Goal: Task Accomplishment & Management: Complete application form

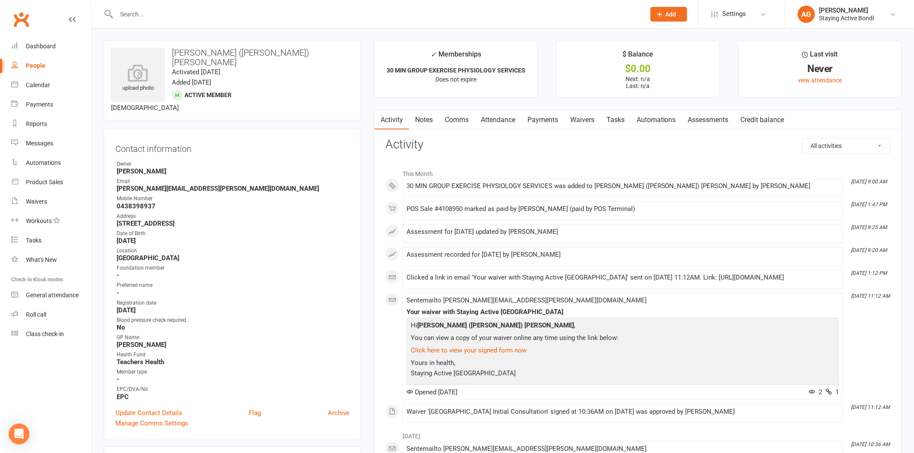
click at [135, 15] on input "text" at bounding box center [376, 14] width 525 height 12
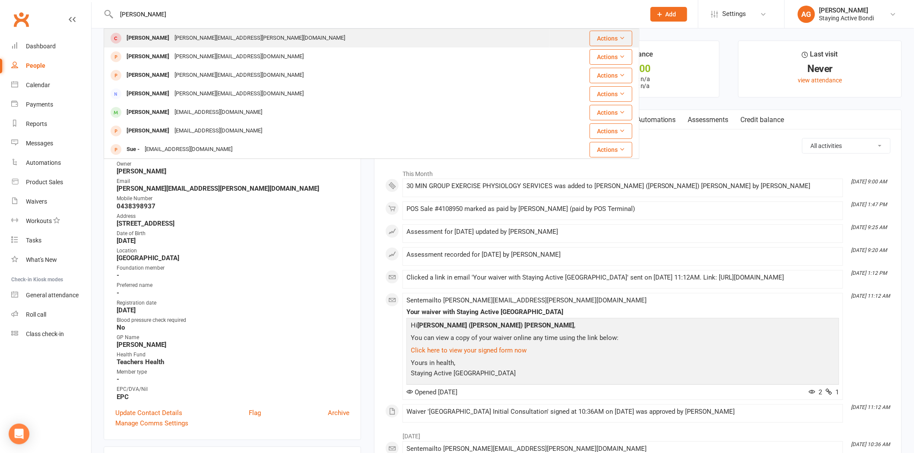
type input "[PERSON_NAME]"
click at [174, 38] on div "[PERSON_NAME][EMAIL_ADDRESS][PERSON_NAME][DOMAIN_NAME]" at bounding box center [260, 38] width 176 height 13
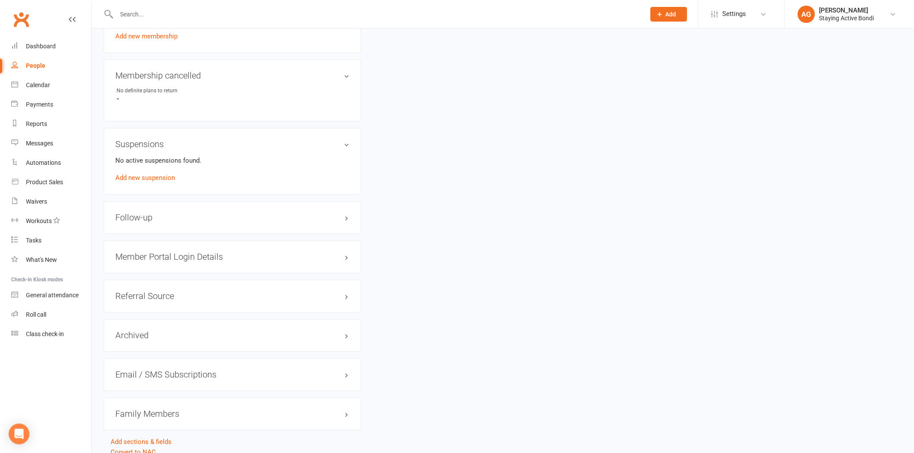
scroll to position [624, 0]
click at [196, 263] on div "Member Portal Login Details" at bounding box center [232, 257] width 257 height 33
click at [197, 254] on h3 "Member Portal Login Details" at bounding box center [232, 257] width 234 height 10
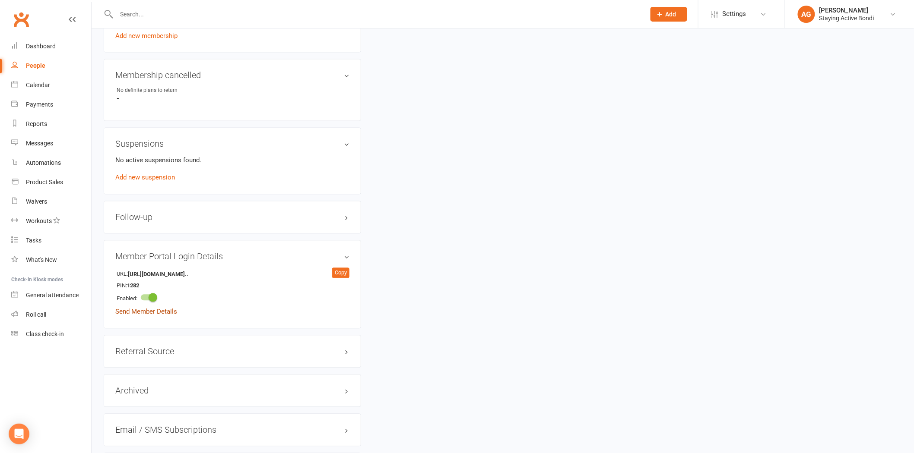
click at [147, 311] on link "Send Member Details" at bounding box center [146, 312] width 62 height 8
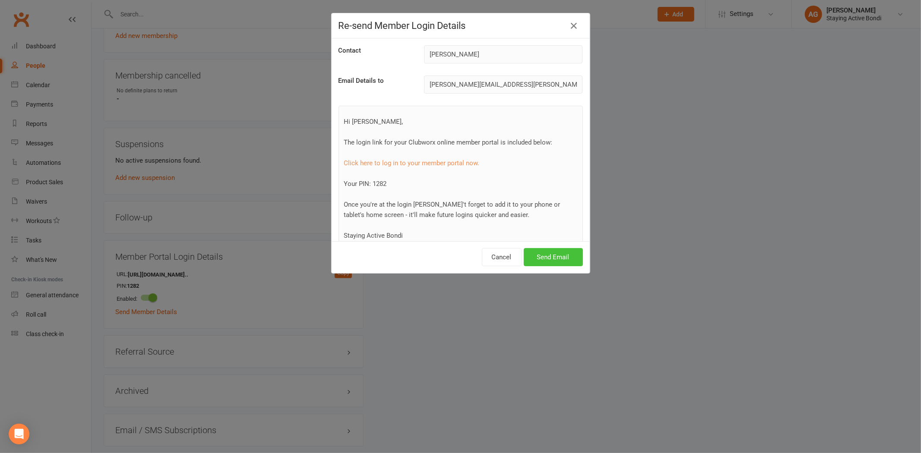
click at [570, 255] on button "Send Email" at bounding box center [553, 257] width 59 height 18
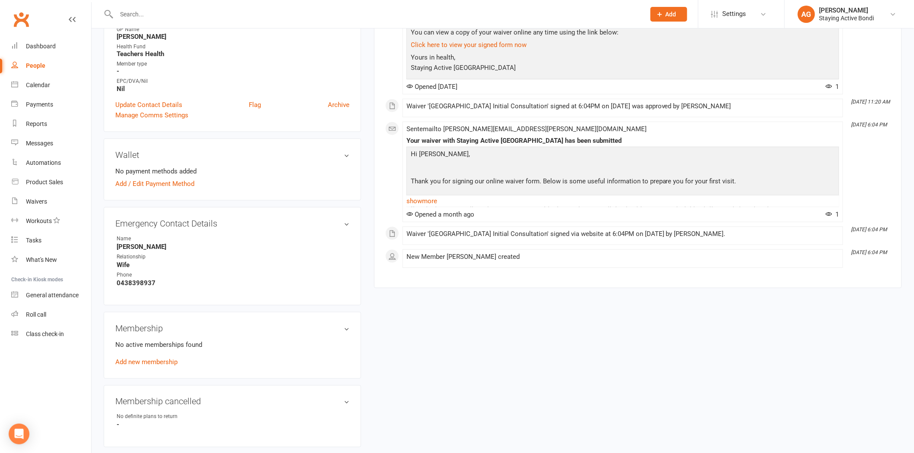
scroll to position [336, 0]
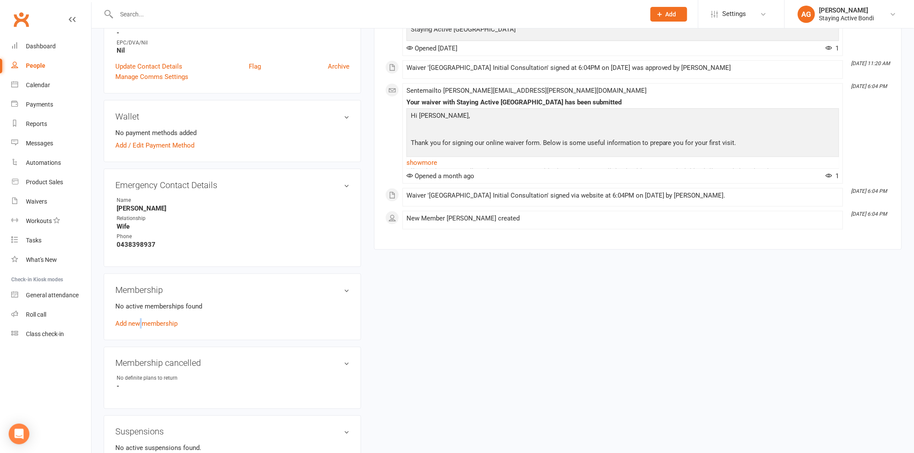
click at [143, 320] on link "Add new membership" at bounding box center [146, 324] width 62 height 8
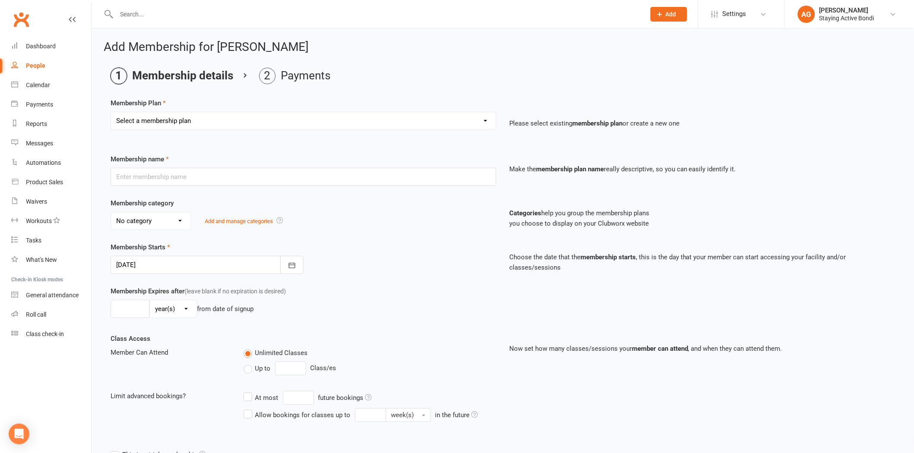
click at [177, 118] on select "Select a membership plan Create new Membership Plan 30 MIN GROUP EXERCISE PHYSI…" at bounding box center [303, 120] width 385 height 17
select select "1"
click at [111, 112] on select "Select a membership plan Create new Membership Plan 30 MIN GROUP EXERCISE PHYSI…" at bounding box center [303, 120] width 385 height 17
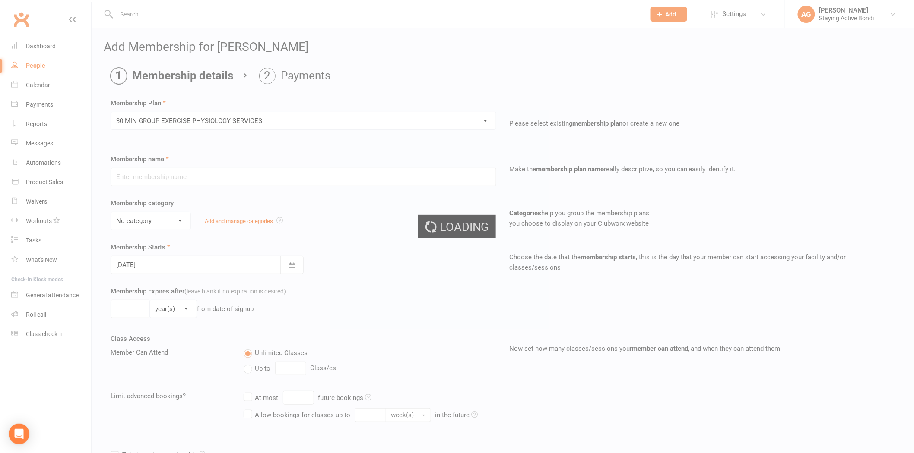
type input "30 MIN GROUP EXERCISE PHYSIOLOGY SERVICES"
select select "1"
type input "0"
type input "3"
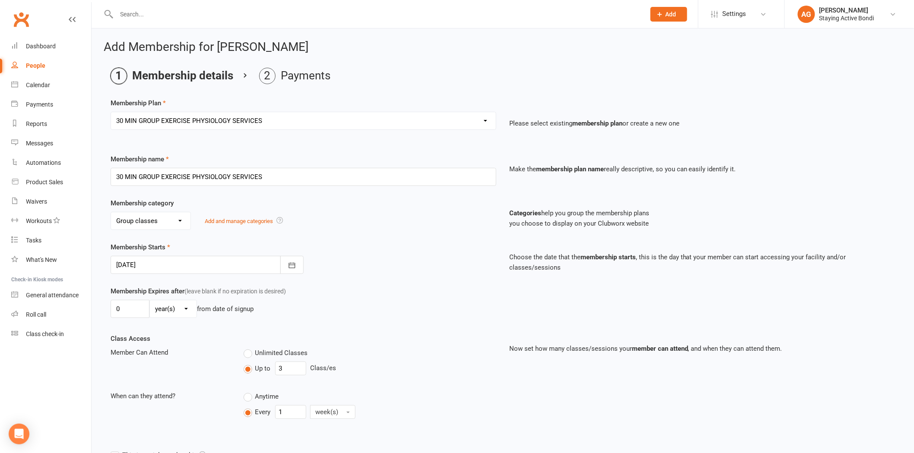
click at [174, 261] on div at bounding box center [207, 265] width 193 height 18
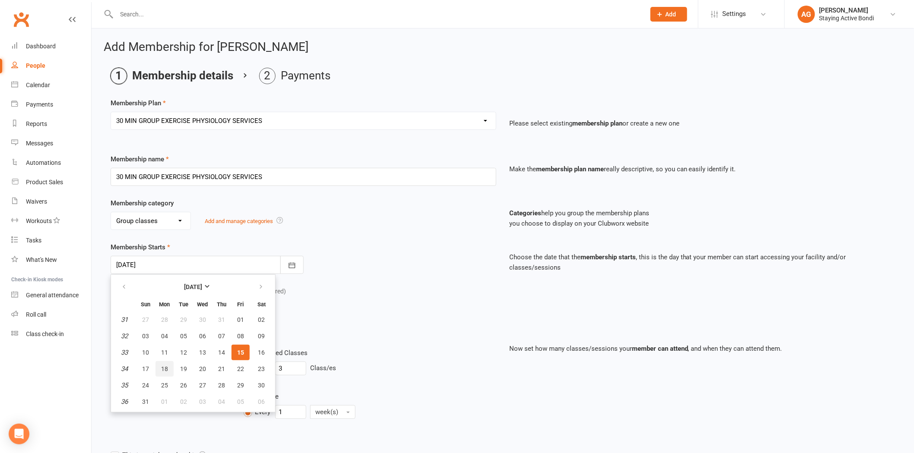
click at [166, 366] on span "18" at bounding box center [164, 369] width 7 height 7
type input "[DATE]"
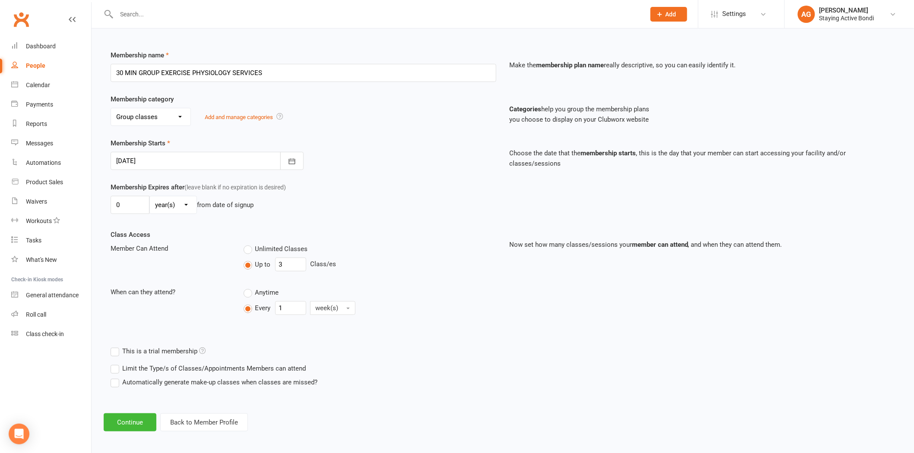
scroll to position [107, 0]
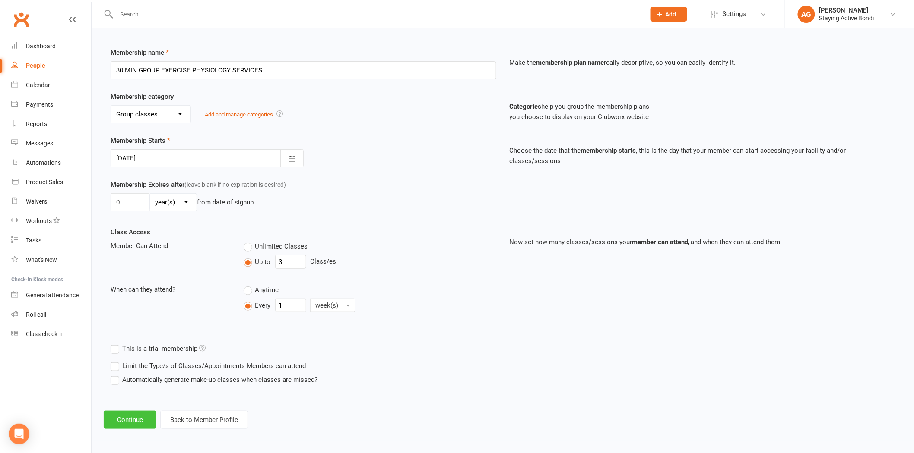
click at [136, 418] on button "Continue" at bounding box center [130, 420] width 53 height 18
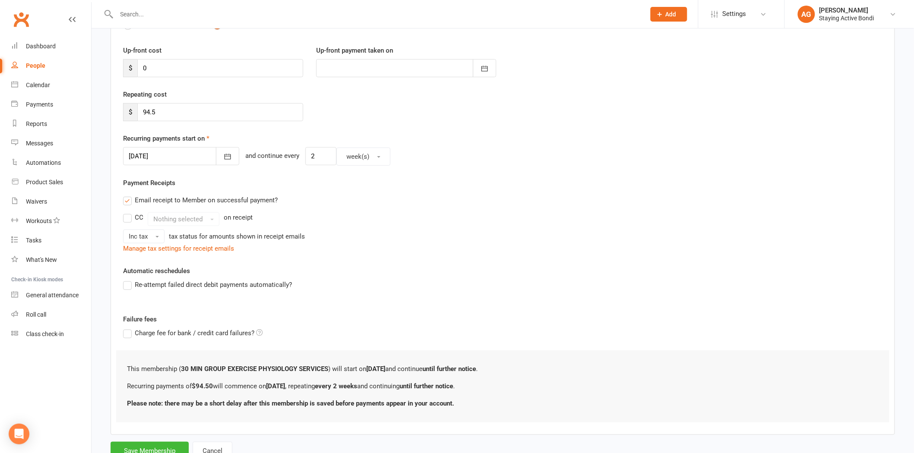
scroll to position [0, 0]
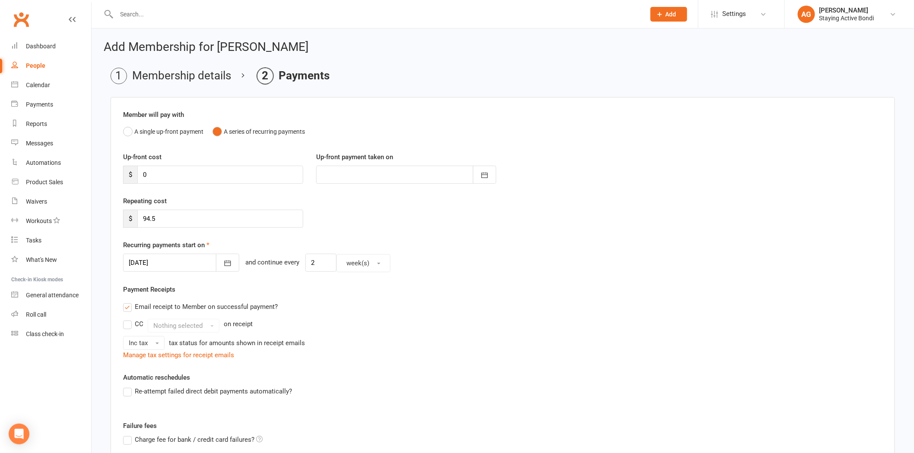
click at [187, 266] on div at bounding box center [181, 263] width 116 height 18
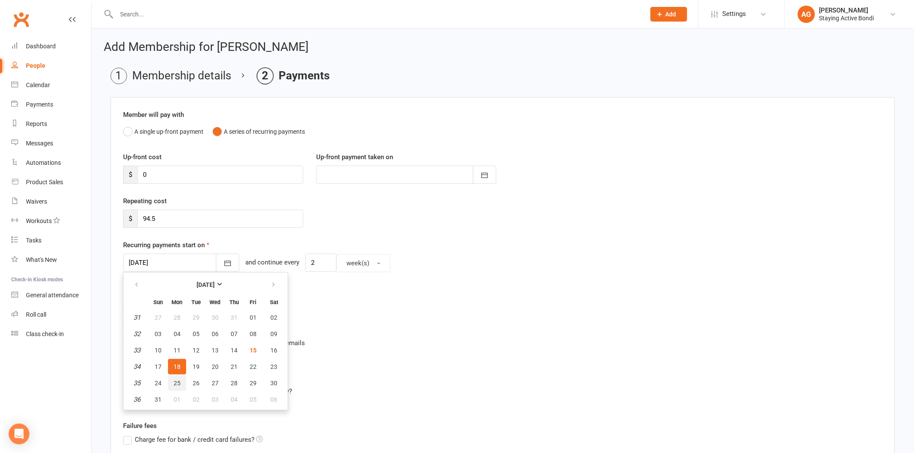
click at [170, 383] on button "25" at bounding box center [177, 384] width 18 height 16
type input "[DATE]"
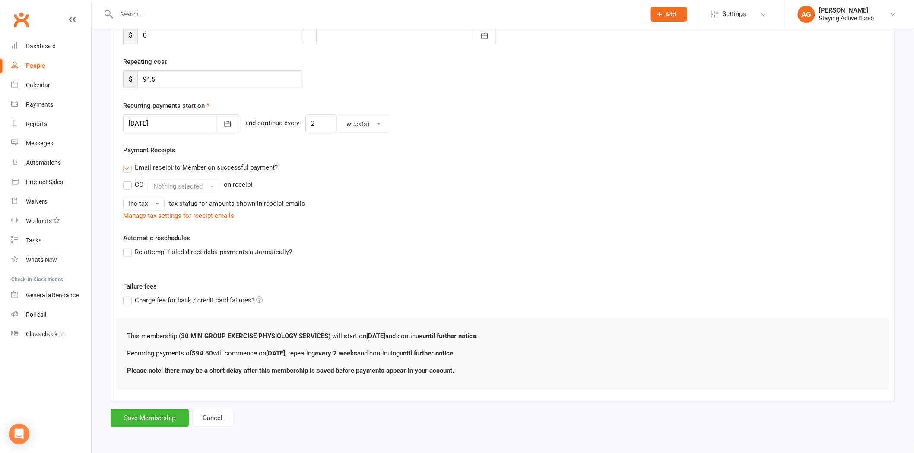
scroll to position [140, 0]
click at [128, 420] on button "Save Membership" at bounding box center [150, 418] width 78 height 18
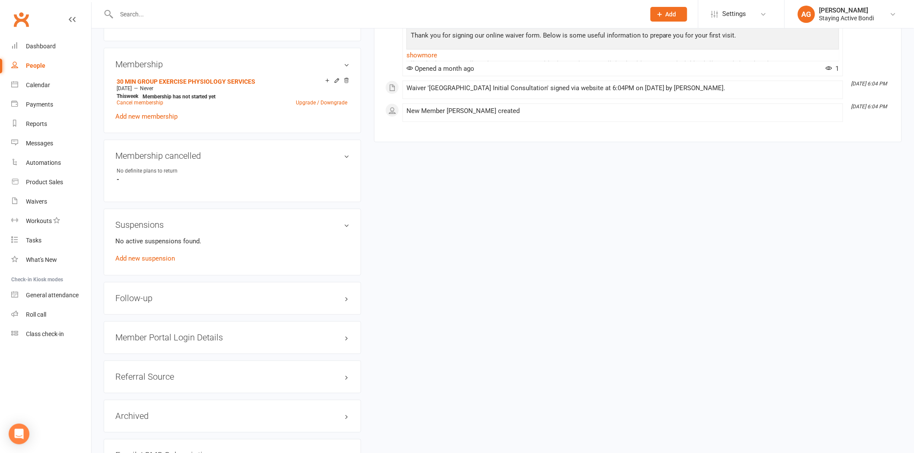
scroll to position [576, 0]
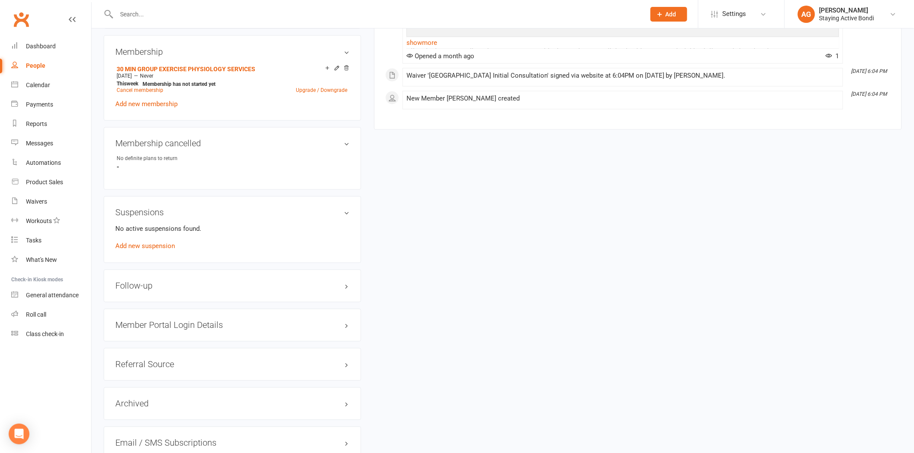
click at [146, 327] on h3 "Member Portal Login Details" at bounding box center [232, 326] width 234 height 10
click at [161, 377] on link "Send Member Details" at bounding box center [146, 381] width 62 height 8
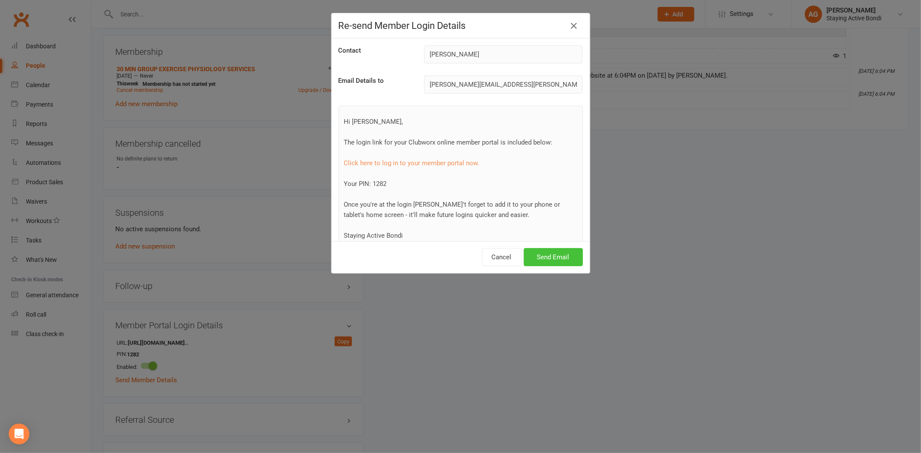
click at [564, 253] on button "Send Email" at bounding box center [553, 257] width 59 height 18
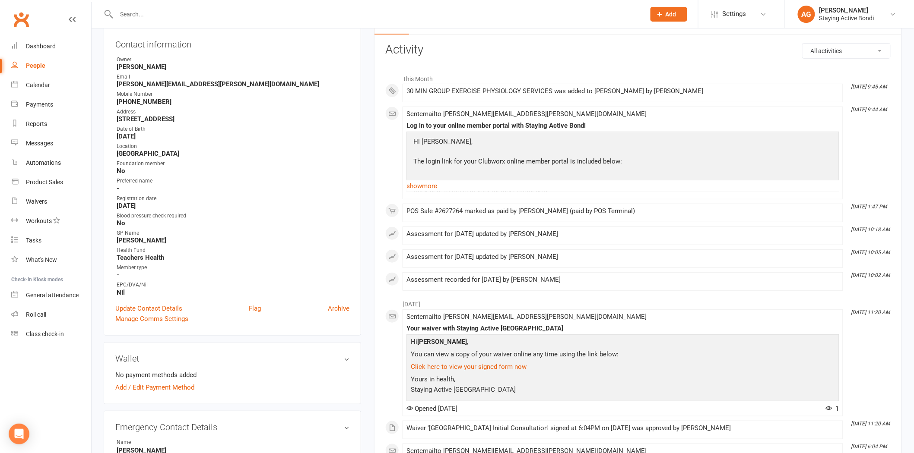
scroll to position [48, 0]
